Goal: Task Accomplishment & Management: Complete application form

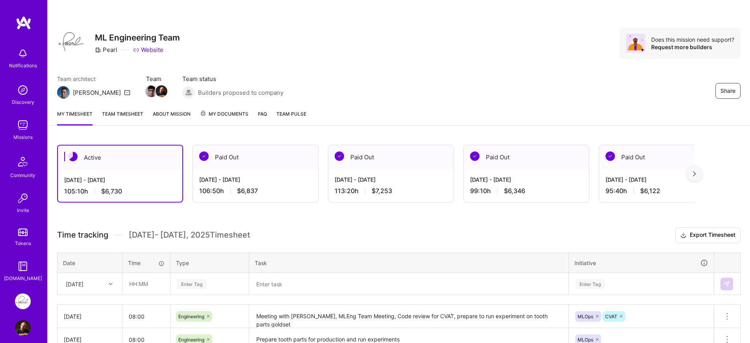
scroll to position [119, 0]
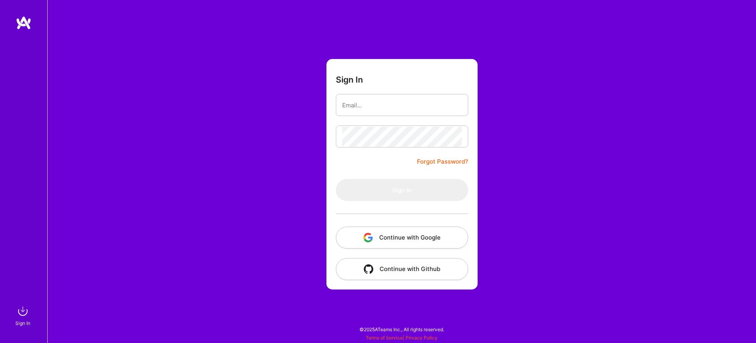
click at [344, 240] on button "Continue with Google" at bounding box center [402, 238] width 132 height 22
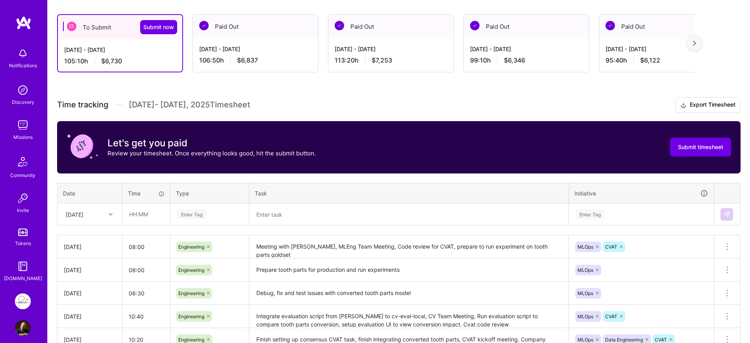
scroll to position [137, 0]
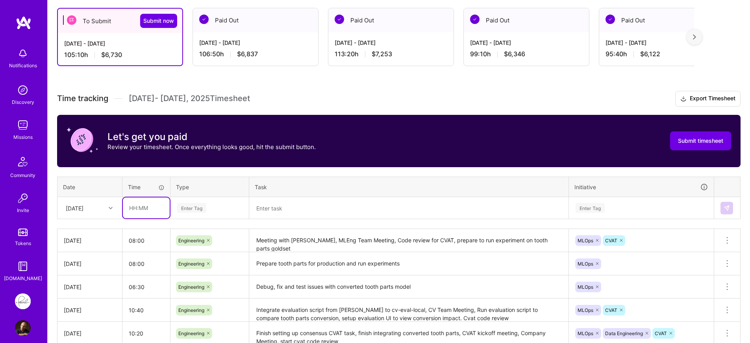
click at [164, 212] on input "text" at bounding box center [146, 208] width 47 height 21
type input "08:00"
click at [111, 209] on icon at bounding box center [111, 208] width 4 height 4
click at [83, 329] on div "[DATE]" at bounding box center [90, 330] width 64 height 15
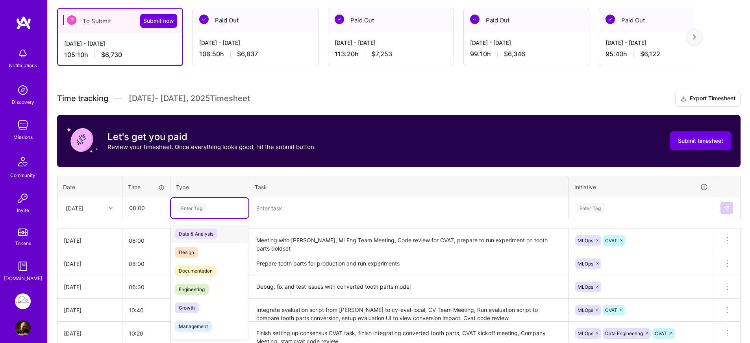
click at [240, 211] on div "Enter Tag" at bounding box center [209, 208] width 67 height 10
click at [213, 288] on div "Engineering" at bounding box center [210, 289] width 78 height 18
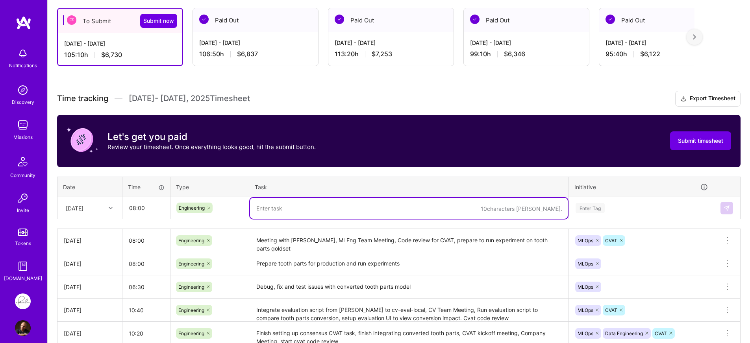
click at [291, 214] on textarea at bounding box center [409, 208] width 318 height 21
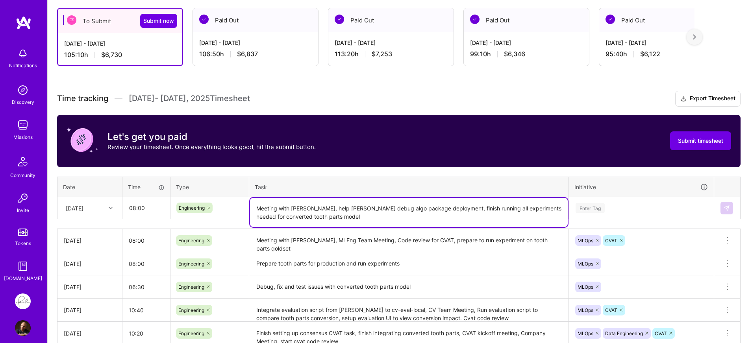
type textarea "Meeting with [PERSON_NAME], help [PERSON_NAME] debug algo package deployment, f…"
click at [617, 205] on div "Enter Tag" at bounding box center [641, 208] width 144 height 20
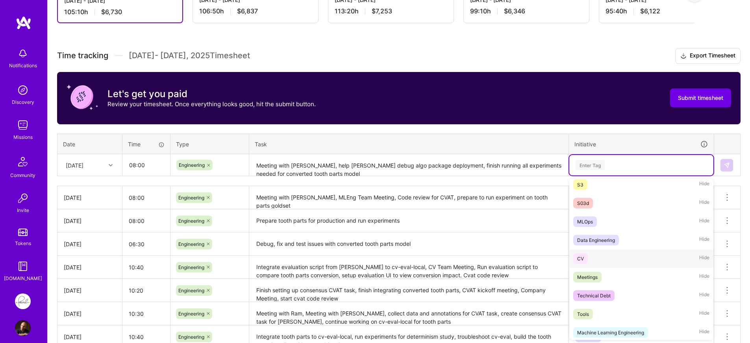
scroll to position [137, 0]
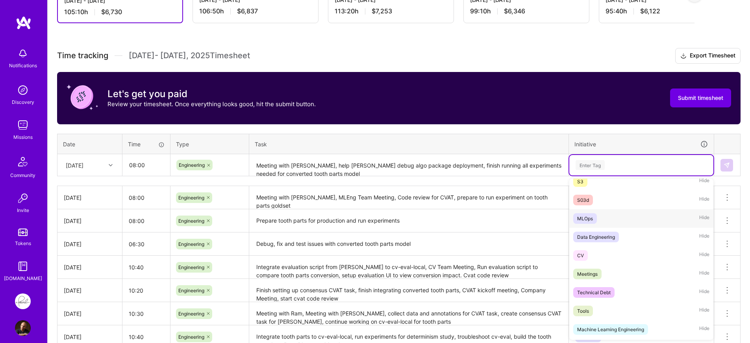
click at [595, 224] on div "MLOps Hide" at bounding box center [641, 218] width 144 height 18
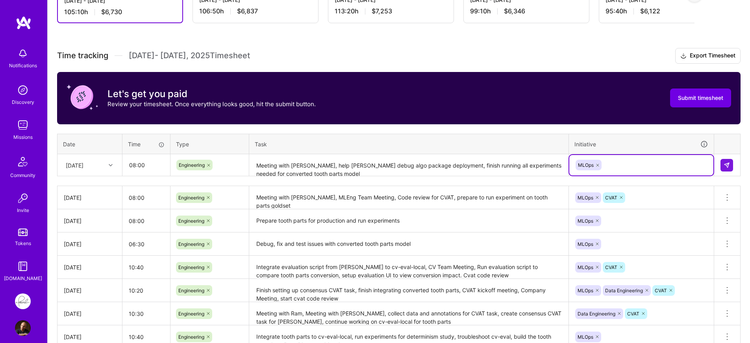
click at [621, 166] on div "MLOps" at bounding box center [641, 165] width 133 height 12
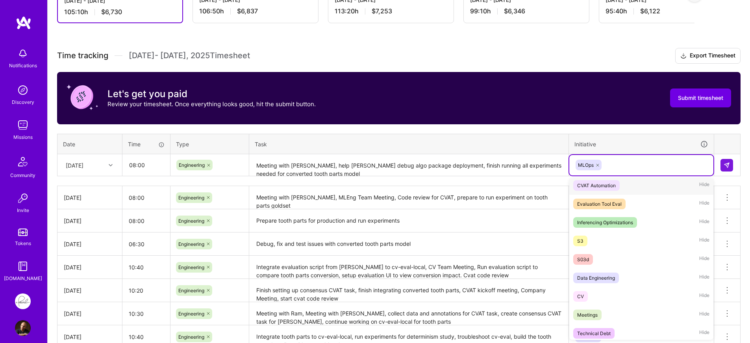
scroll to position [142, 0]
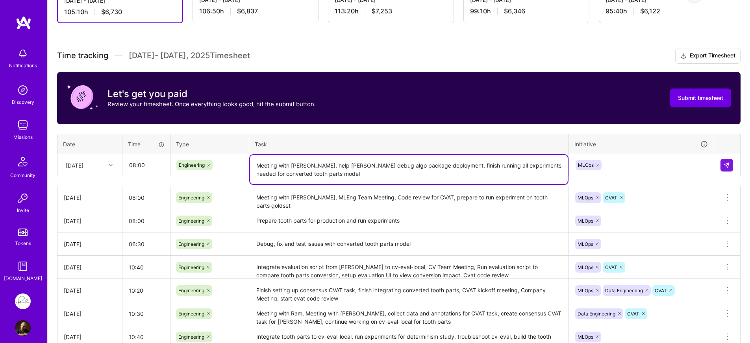
click at [543, 164] on textarea "Meeting with [PERSON_NAME], help [PERSON_NAME] debug algo package deployment, f…" at bounding box center [409, 169] width 318 height 29
click at [722, 167] on button at bounding box center [726, 165] width 13 height 13
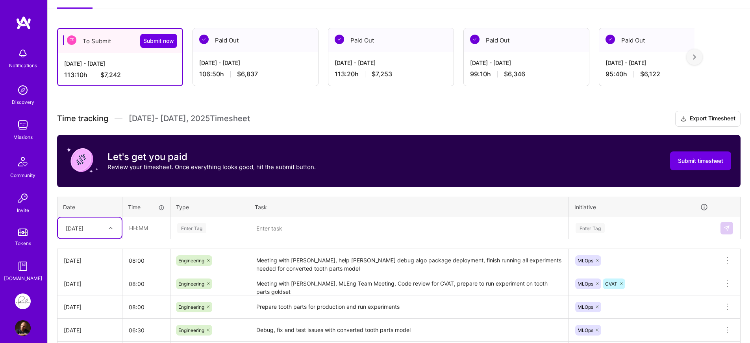
scroll to position [15, 0]
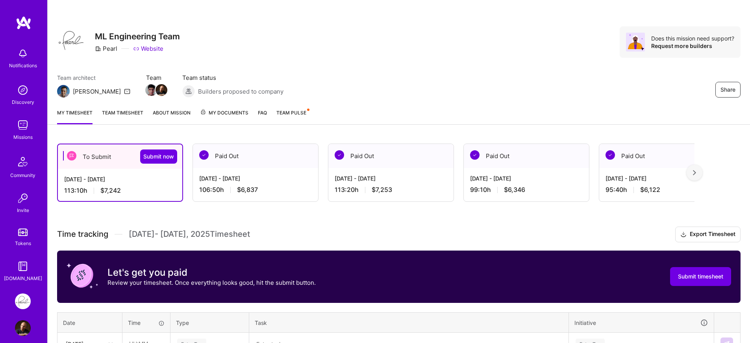
scroll to position [0, 0]
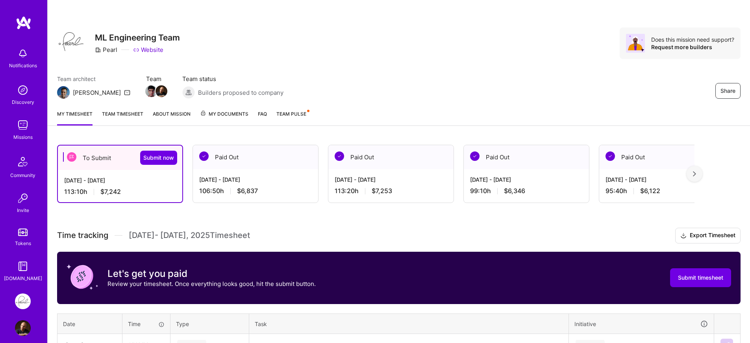
click at [153, 162] on button "Submit now" at bounding box center [158, 158] width 37 height 14
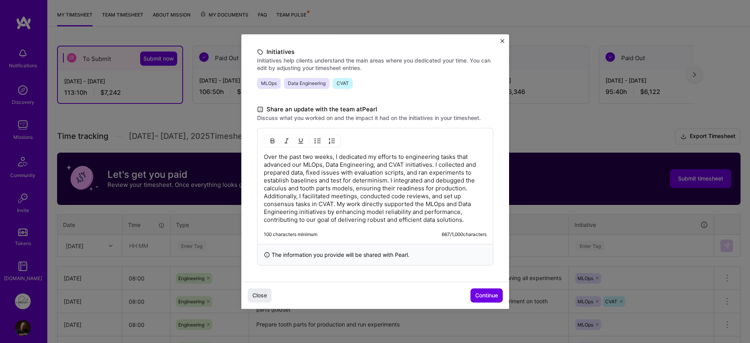
scroll to position [132, 0]
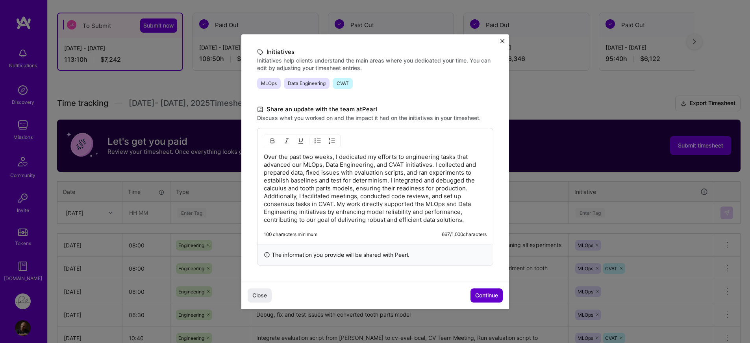
click at [476, 297] on span "Continue" at bounding box center [486, 296] width 23 height 8
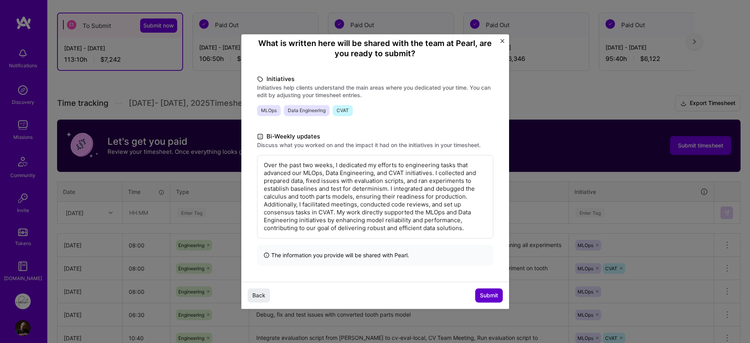
scroll to position [69, 0]
click at [478, 292] on button "Submit" at bounding box center [489, 295] width 28 height 14
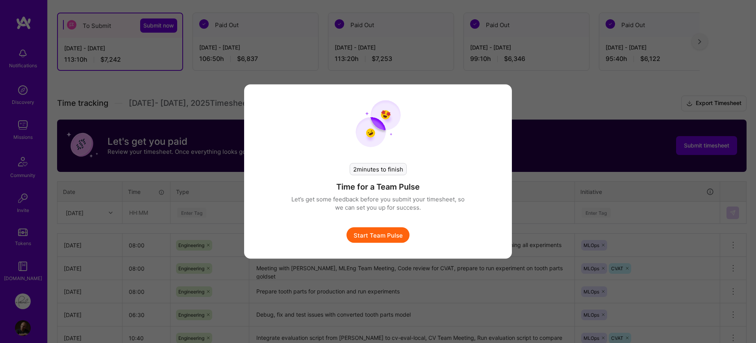
click at [379, 233] on button "Start Team Pulse" at bounding box center [377, 235] width 63 height 16
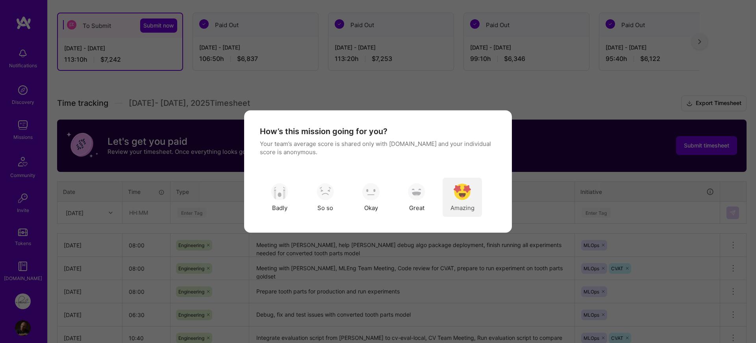
click at [459, 190] on img "modal" at bounding box center [461, 191] width 17 height 17
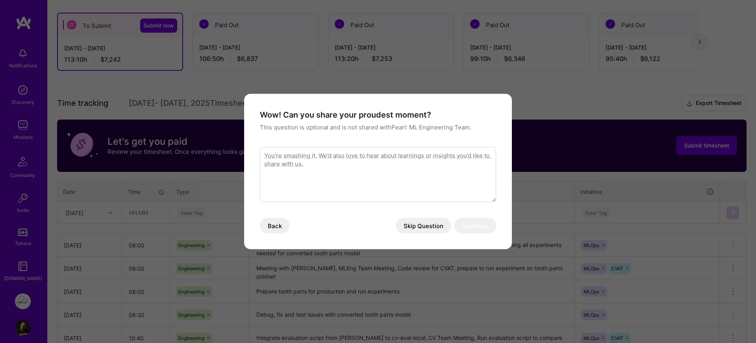
click at [434, 229] on button "Skip Question" at bounding box center [422, 226] width 55 height 16
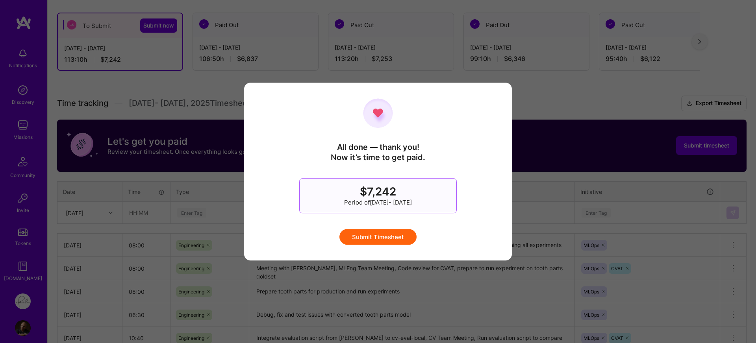
click at [395, 236] on button "Submit Timesheet" at bounding box center [377, 237] width 77 height 16
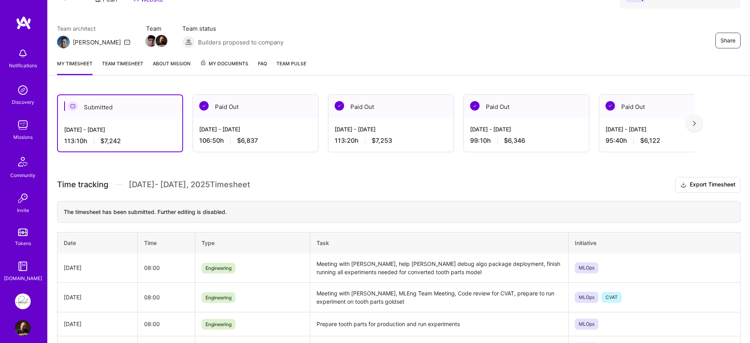
scroll to position [0, 0]
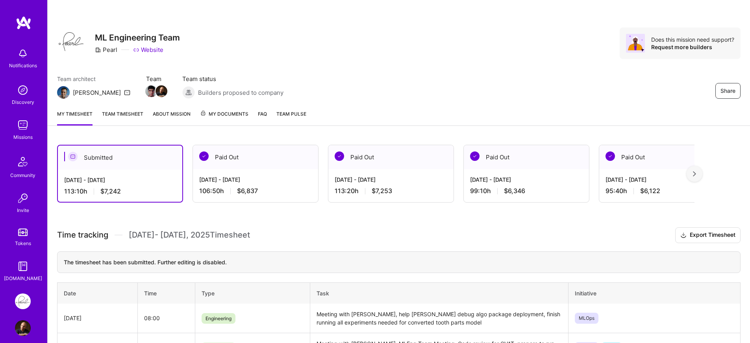
click at [283, 237] on h3 "Time tracking [DATE] - [DATE] Timesheet Export Timesheet" at bounding box center [398, 235] width 683 height 16
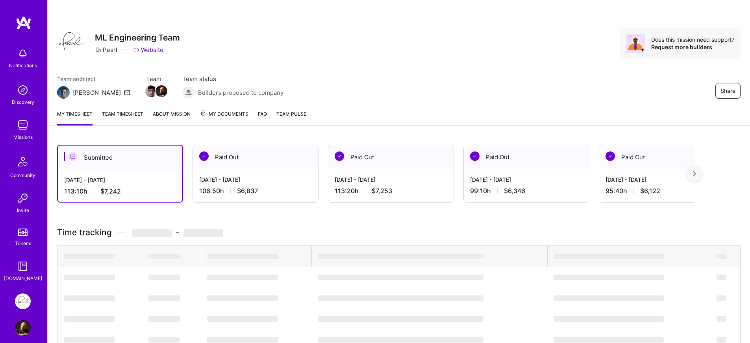
click at [563, 225] on div "Submitted Oct 1 - Oct 15, 2025 113:10 h $7,242 Paid Out Sep 16 - Sep 30, 2025 1…" at bounding box center [399, 324] width 702 height 379
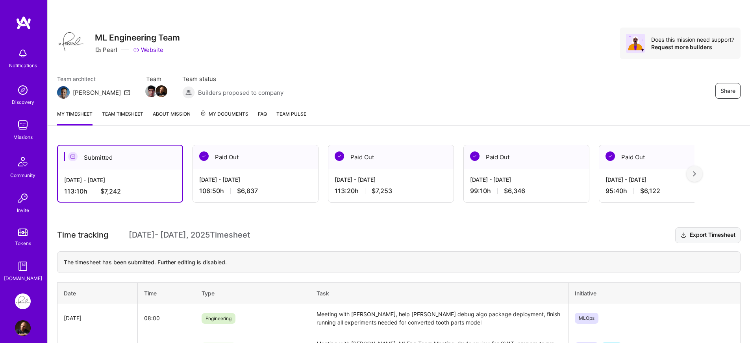
click at [707, 237] on button "Export Timesheet" at bounding box center [707, 235] width 65 height 16
